Goal: Check status: Check status

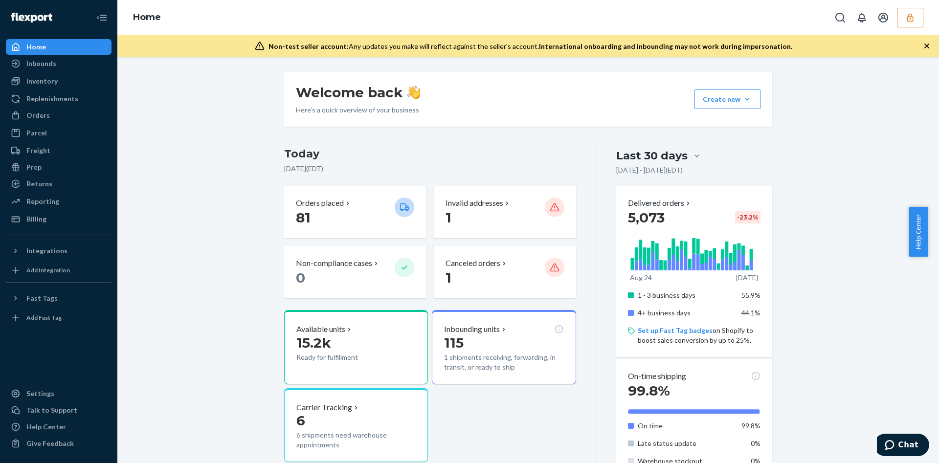
click at [906, 11] on button "button" at bounding box center [910, 18] width 26 height 20
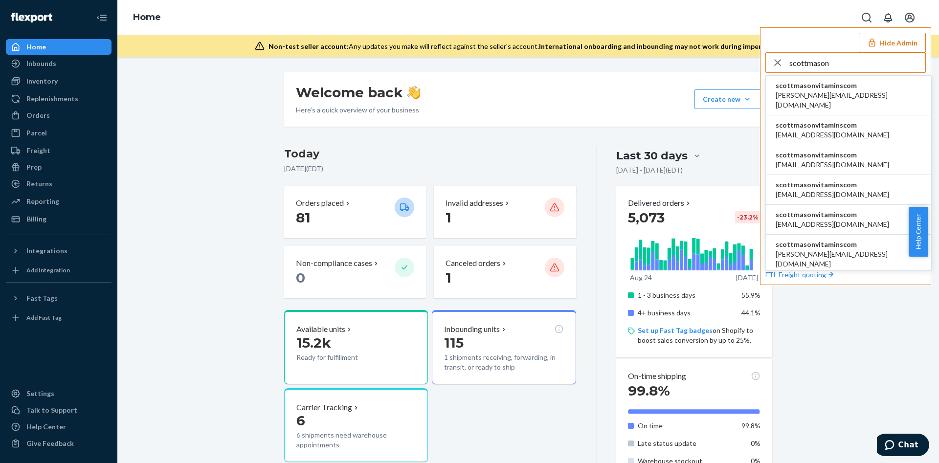
type input "scottmason"
click at [793, 120] on span "scottmasonvitaminscom" at bounding box center [832, 125] width 113 height 10
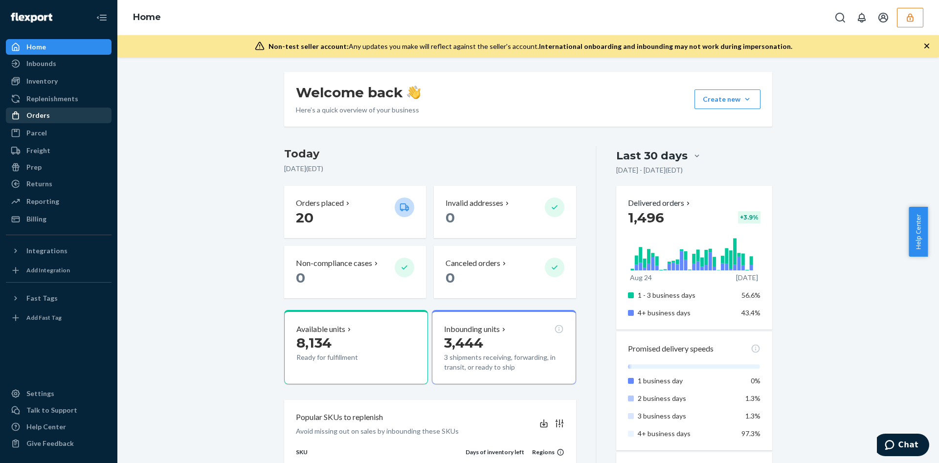
click at [44, 122] on div "Orders" at bounding box center [59, 116] width 104 height 14
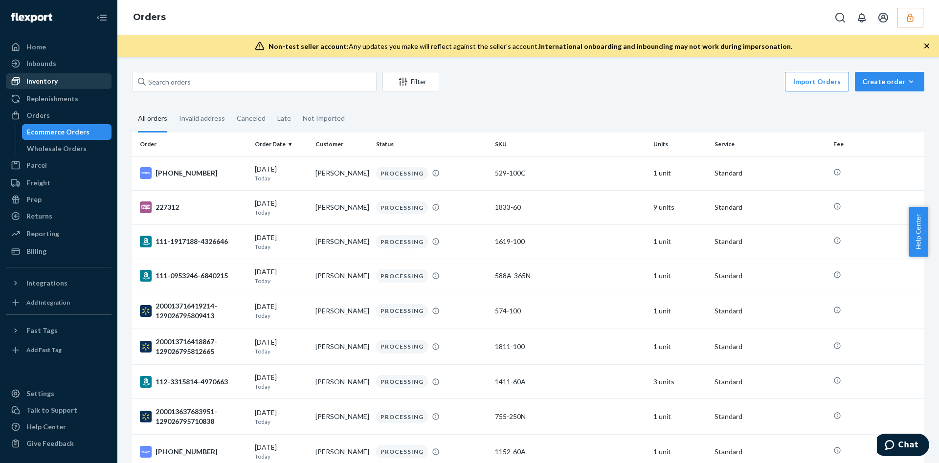
click at [68, 84] on div "Inventory" at bounding box center [59, 81] width 104 height 14
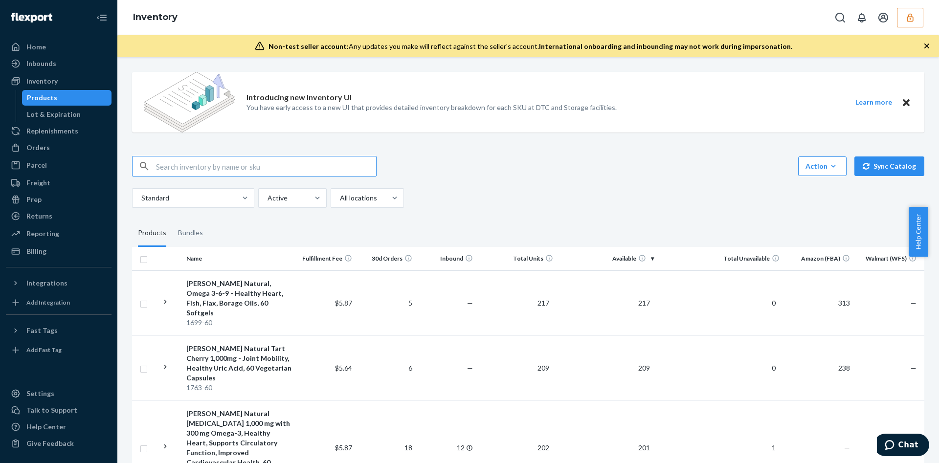
paste input "DGDWFEGAJAH"
type input "DGDWFEGAJAH"
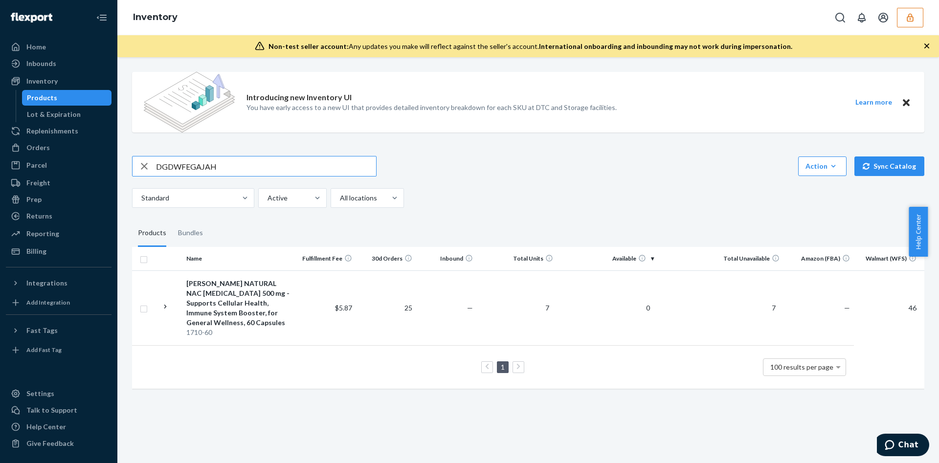
click at [195, 171] on input "DGDWFEGAJAH" at bounding box center [266, 166] width 220 height 20
click at [74, 155] on link "Orders" at bounding box center [59, 148] width 106 height 16
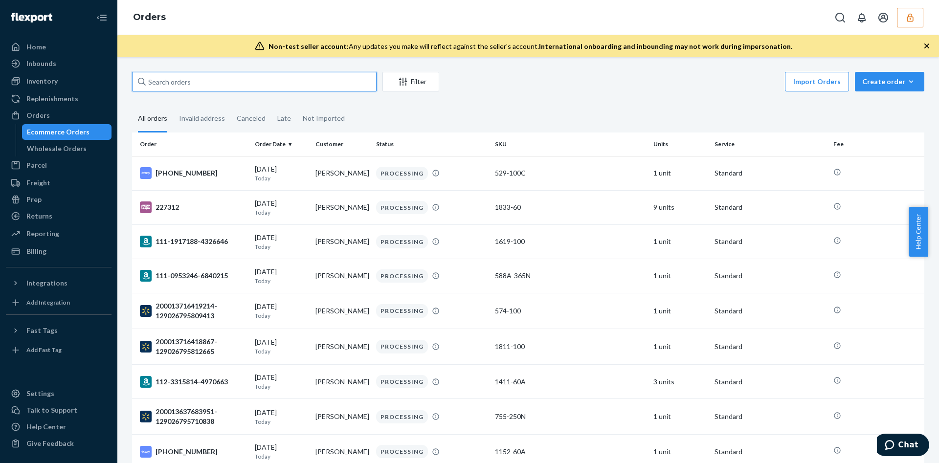
click at [261, 87] on input "text" at bounding box center [254, 82] width 244 height 20
paste input "DGDWFEGAJAH"
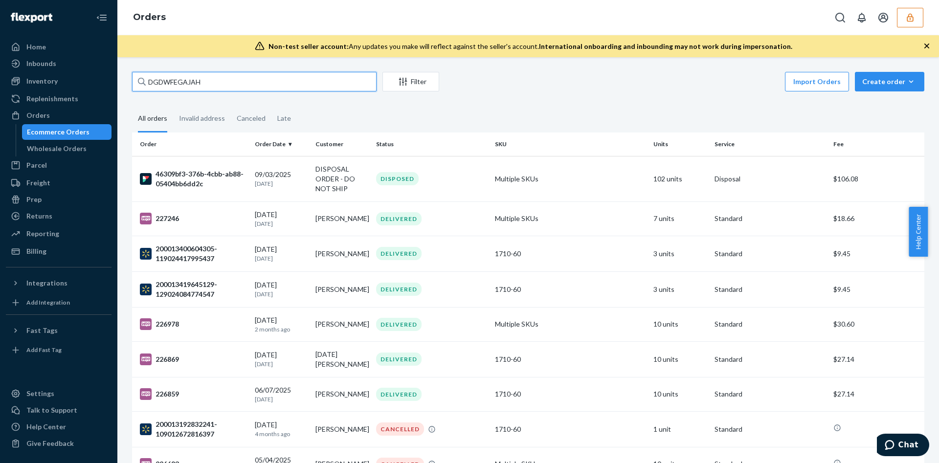
type input "DGDWFEGAJAH"
